Goal: Information Seeking & Learning: Learn about a topic

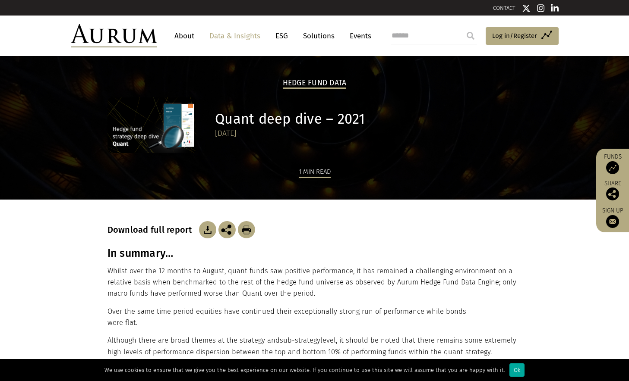
click at [245, 37] on link "Data & Insights" at bounding box center [235, 36] width 60 height 16
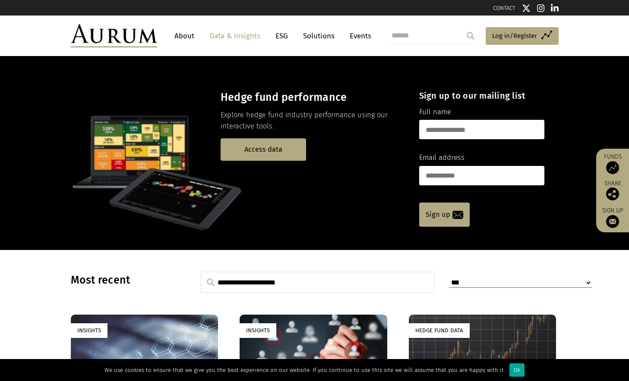
click at [288, 281] on input "text" at bounding box center [317, 283] width 234 height 22
type input "**********"
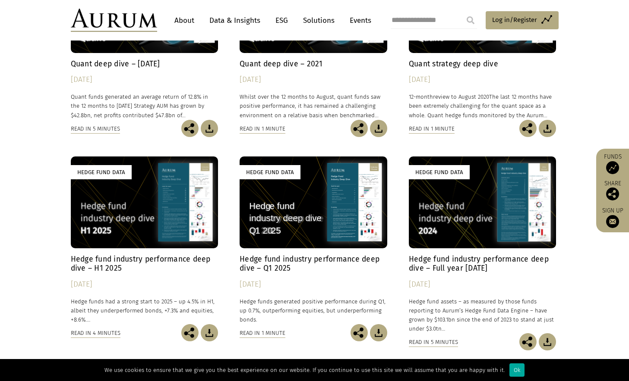
scroll to position [216, 0]
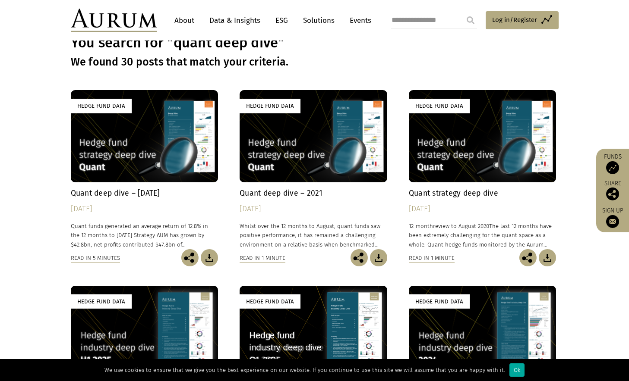
scroll to position [0, 0]
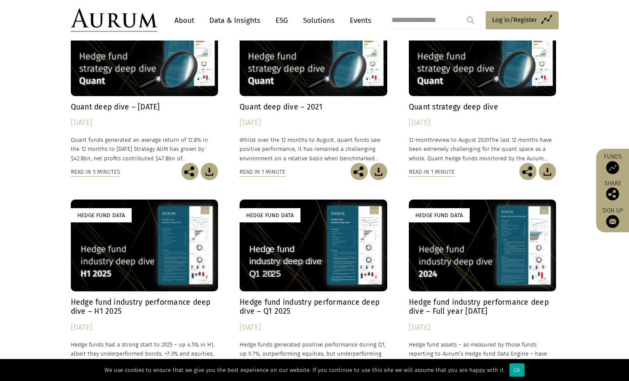
scroll to position [173, 0]
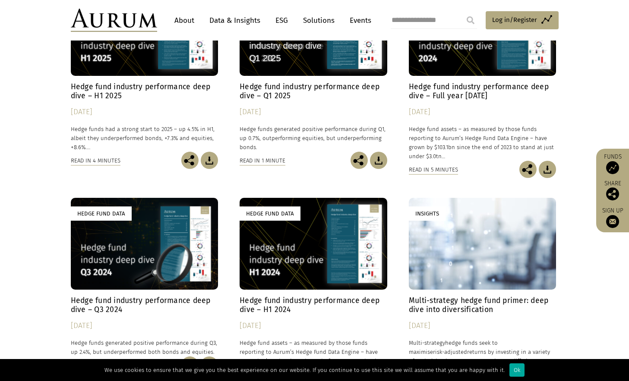
scroll to position [302, 0]
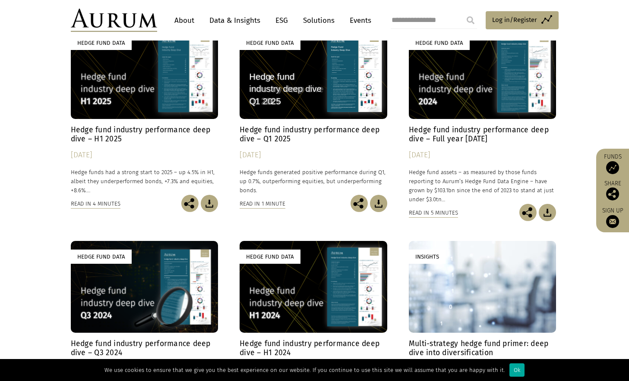
click at [134, 103] on div "Hedge Fund Data" at bounding box center [145, 73] width 148 height 92
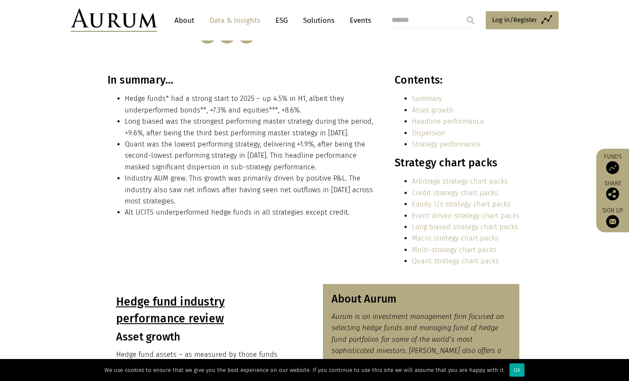
scroll to position [86, 0]
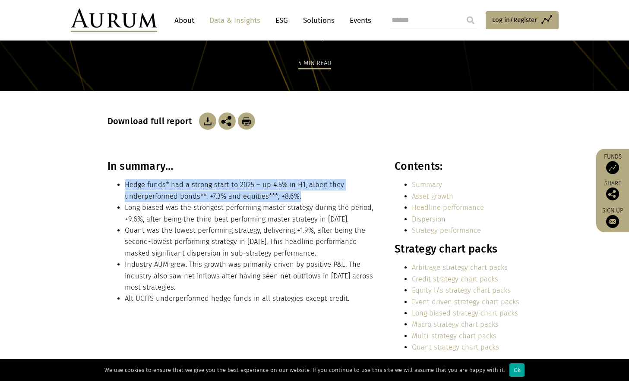
drag, startPoint x: 119, startPoint y: 176, endPoint x: 304, endPoint y: 198, distance: 185.6
click at [304, 198] on div "In summary… Hedge funds* had a strong start to 2025 – up 4.5% in H1, albeit the…" at bounding box center [241, 235] width 268 height 151
click at [304, 198] on li "Hedge funds* had a strong start to 2025 – up 4.5% in H1, albeit they underperfo…" at bounding box center [250, 190] width 251 height 23
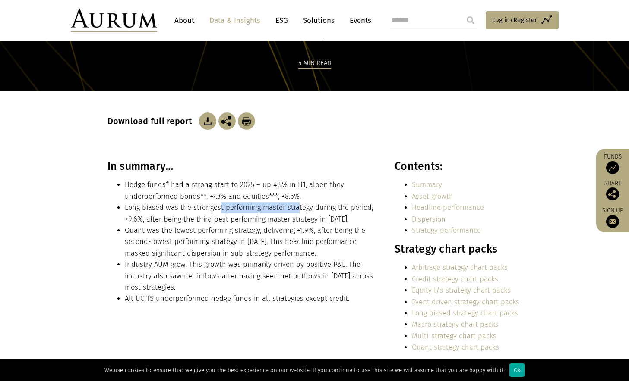
drag, startPoint x: 217, startPoint y: 211, endPoint x: 294, endPoint y: 208, distance: 76.9
click at [294, 208] on li "Long biased was the strongest performing master strategy during the period, +9.…" at bounding box center [250, 213] width 251 height 23
drag, startPoint x: 226, startPoint y: 237, endPoint x: 236, endPoint y: 234, distance: 10.1
click at [226, 236] on li "Quant was the lowest performing strategy, delivering +1.9%, after being the sec…" at bounding box center [250, 242] width 251 height 34
drag, startPoint x: 326, startPoint y: 238, endPoint x: 337, endPoint y: 248, distance: 15.0
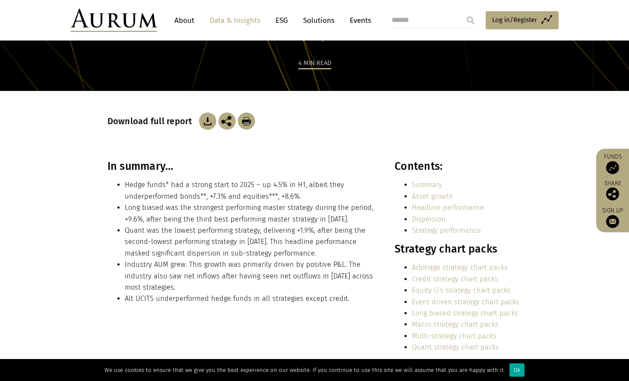
click at [327, 240] on li "Quant was the lowest performing strategy, delivering +1.9%, after being the sec…" at bounding box center [250, 242] width 251 height 34
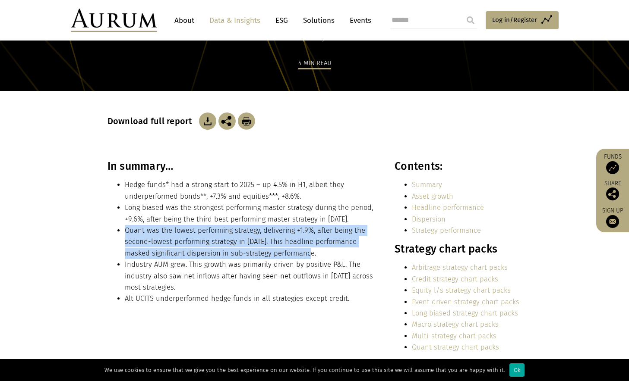
drag, startPoint x: 302, startPoint y: 256, endPoint x: 124, endPoint y: 229, distance: 179.8
click at [124, 229] on ul "Hedge funds* had a strong start to 2025 – up 4.5% in H1, albeit they underperfo…" at bounding box center [241, 241] width 268 height 125
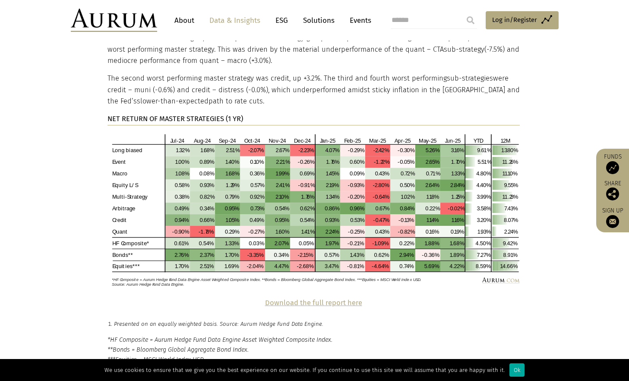
scroll to position [1639, 0]
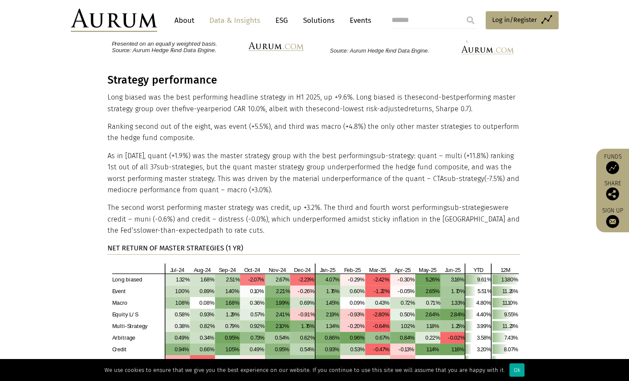
click at [223, 16] on link "Data & Insights" at bounding box center [235, 21] width 60 height 16
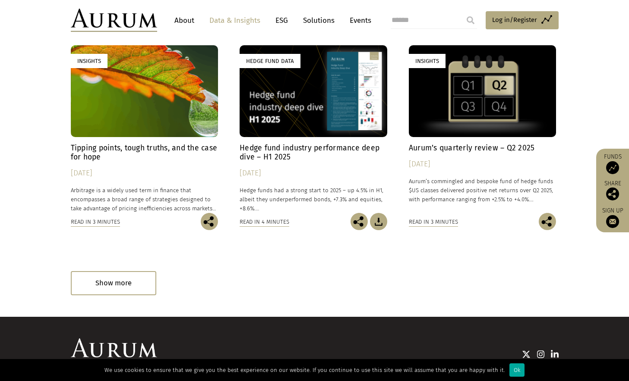
scroll to position [525, 0]
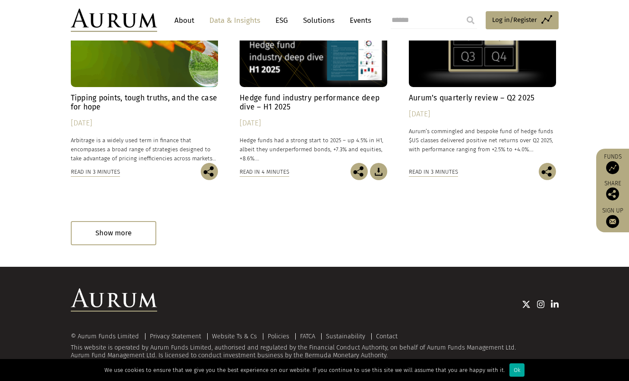
click at [137, 239] on div "Show more" at bounding box center [113, 233] width 85 height 24
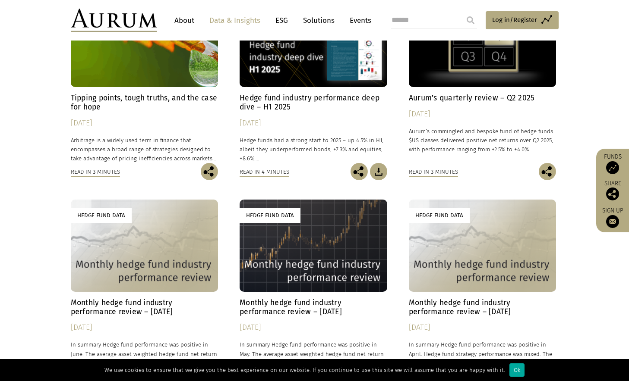
click at [97, 229] on div "Hedge Fund Data" at bounding box center [145, 246] width 148 height 92
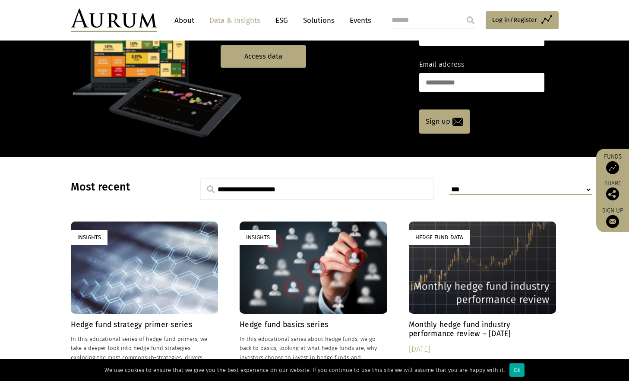
scroll to position [266, 0]
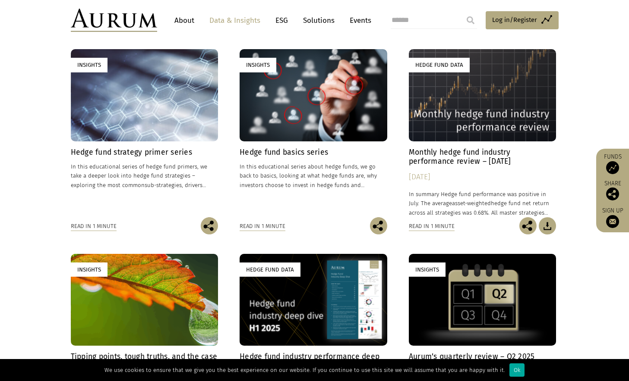
click at [472, 153] on h4 "Monthly hedge fund industry performance review – July 2025" at bounding box center [483, 157] width 148 height 18
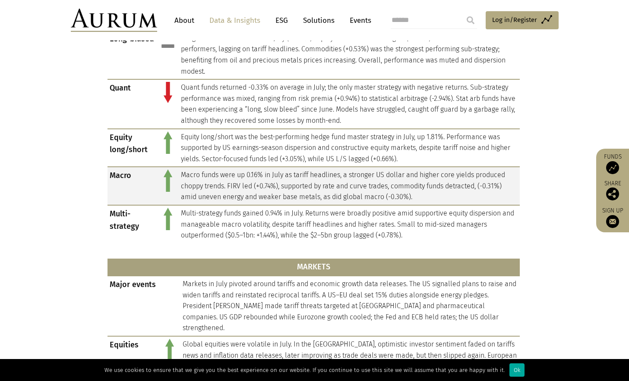
scroll to position [388, 0]
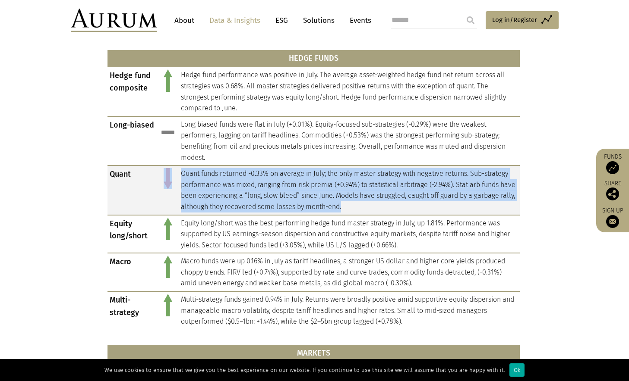
drag, startPoint x: 174, startPoint y: 175, endPoint x: 387, endPoint y: 204, distance: 215.1
click at [387, 204] on tr "Quant Quant funds returned -0.33% on average in July; the only master strategy …" at bounding box center [313, 190] width 412 height 49
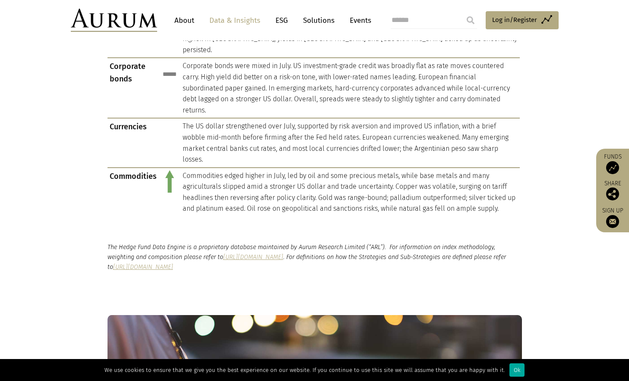
scroll to position [992, 0]
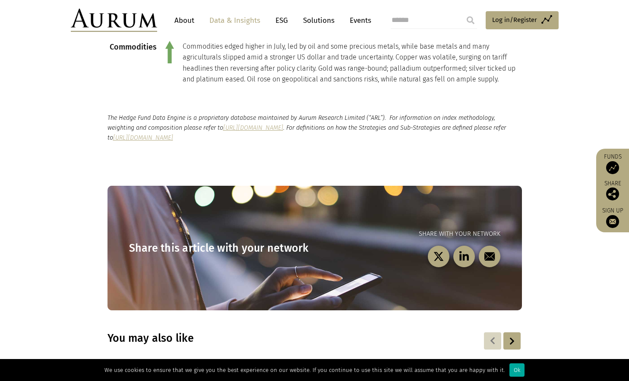
click at [123, 22] on img at bounding box center [114, 20] width 86 height 23
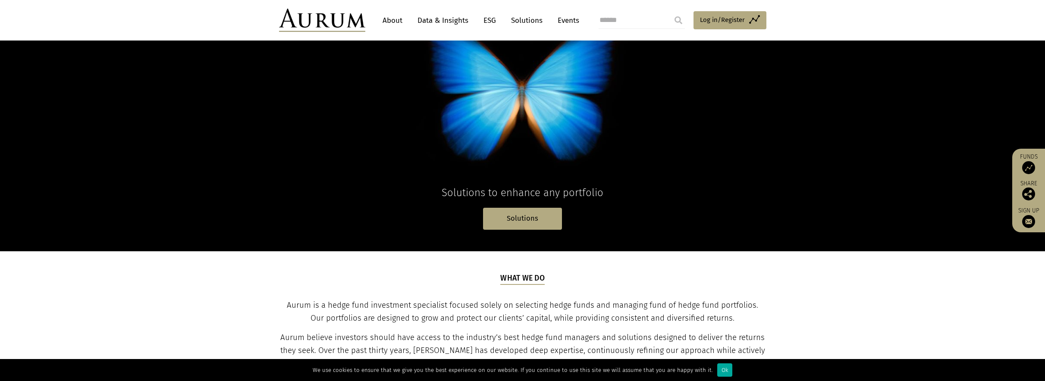
scroll to position [173, 0]
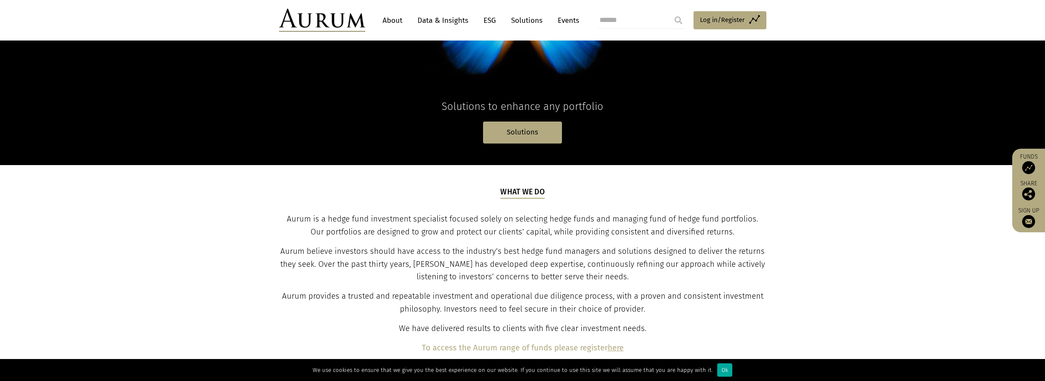
click at [444, 20] on link "Data & Insights" at bounding box center [443, 21] width 60 height 16
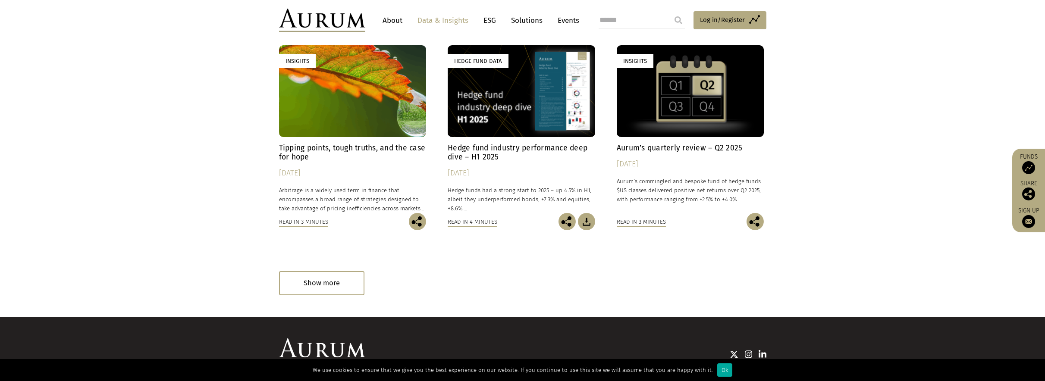
scroll to position [525, 0]
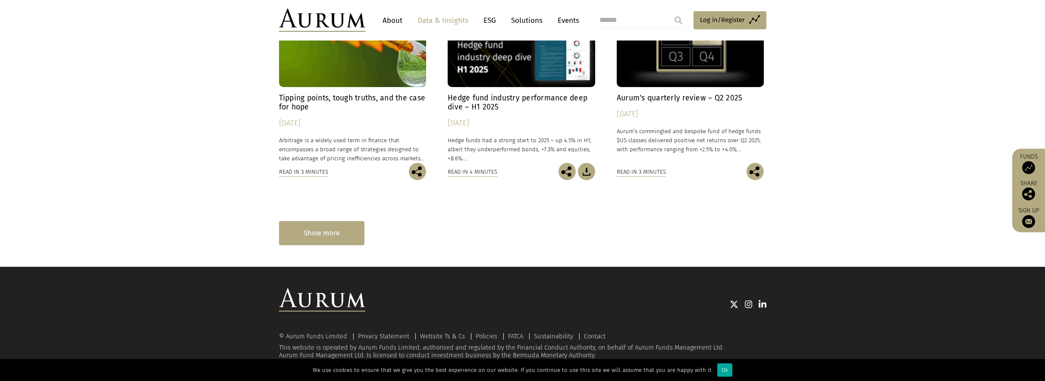
click at [325, 230] on div "Show more" at bounding box center [321, 233] width 85 height 24
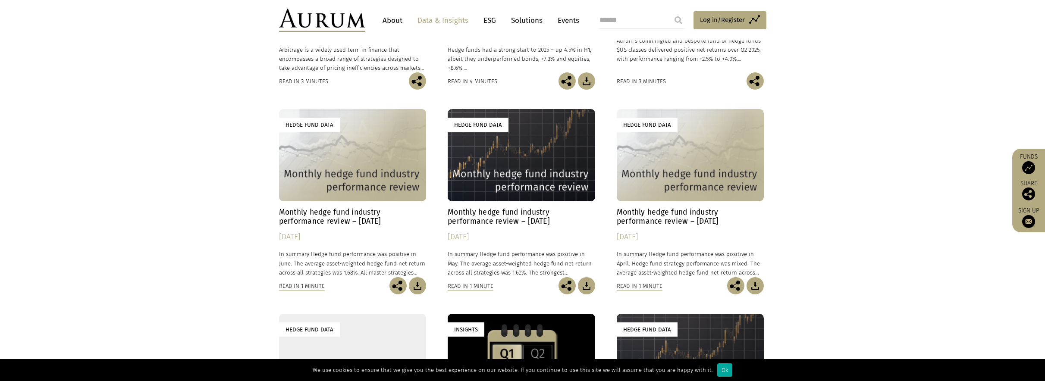
scroll to position [616, 0]
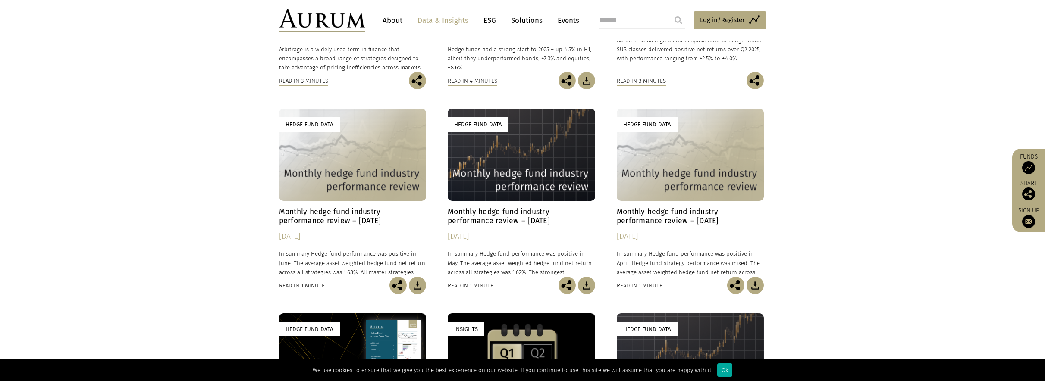
click at [727, 225] on h4 "Monthly hedge fund industry performance review – April 2025" at bounding box center [691, 217] width 148 height 18
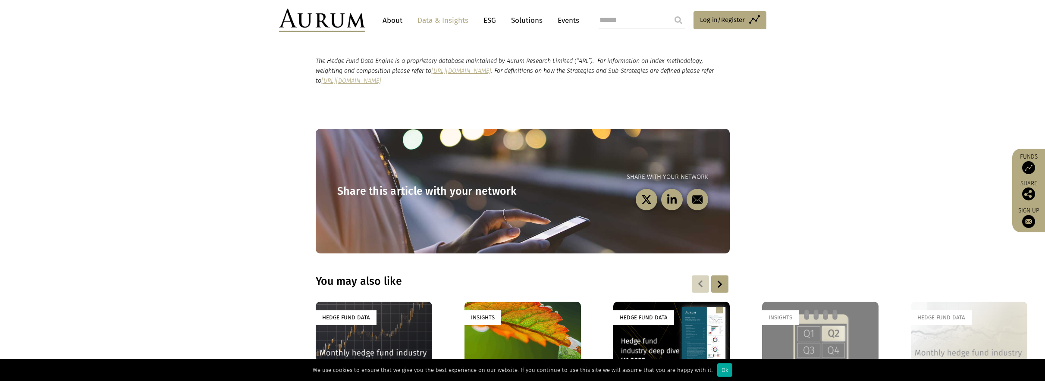
scroll to position [1003, 0]
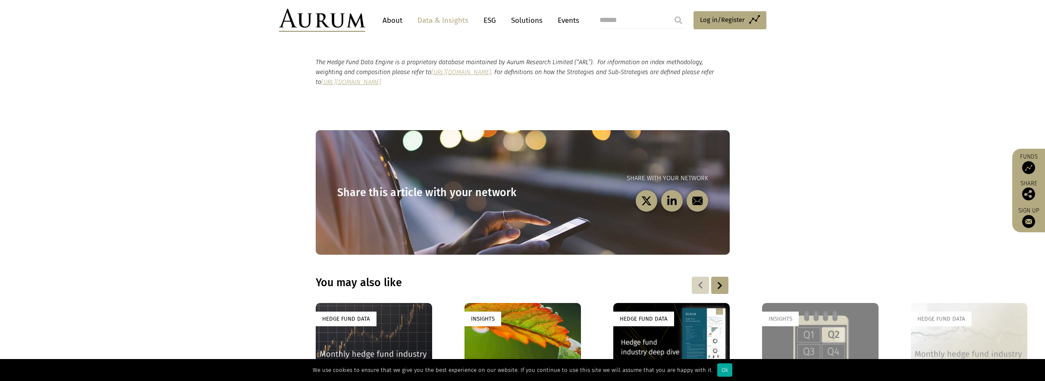
click at [80, 192] on section "Share this article with your network Share with your network" at bounding box center [522, 182] width 1045 height 146
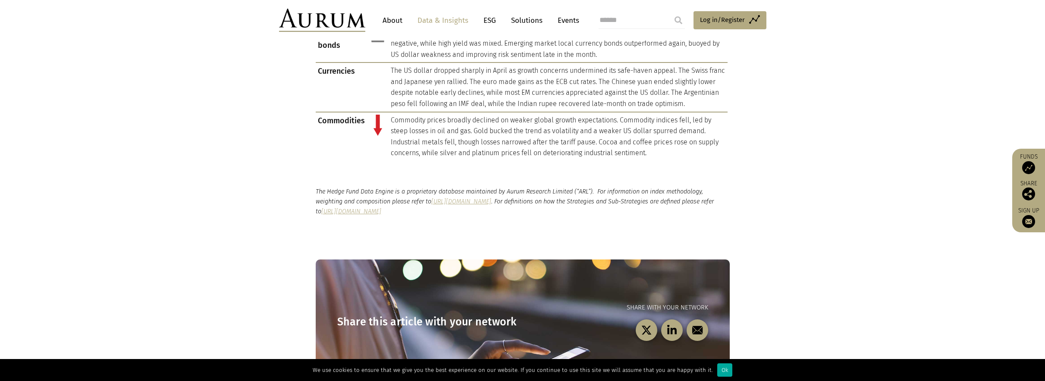
scroll to position [959, 0]
